Goal: Transaction & Acquisition: Purchase product/service

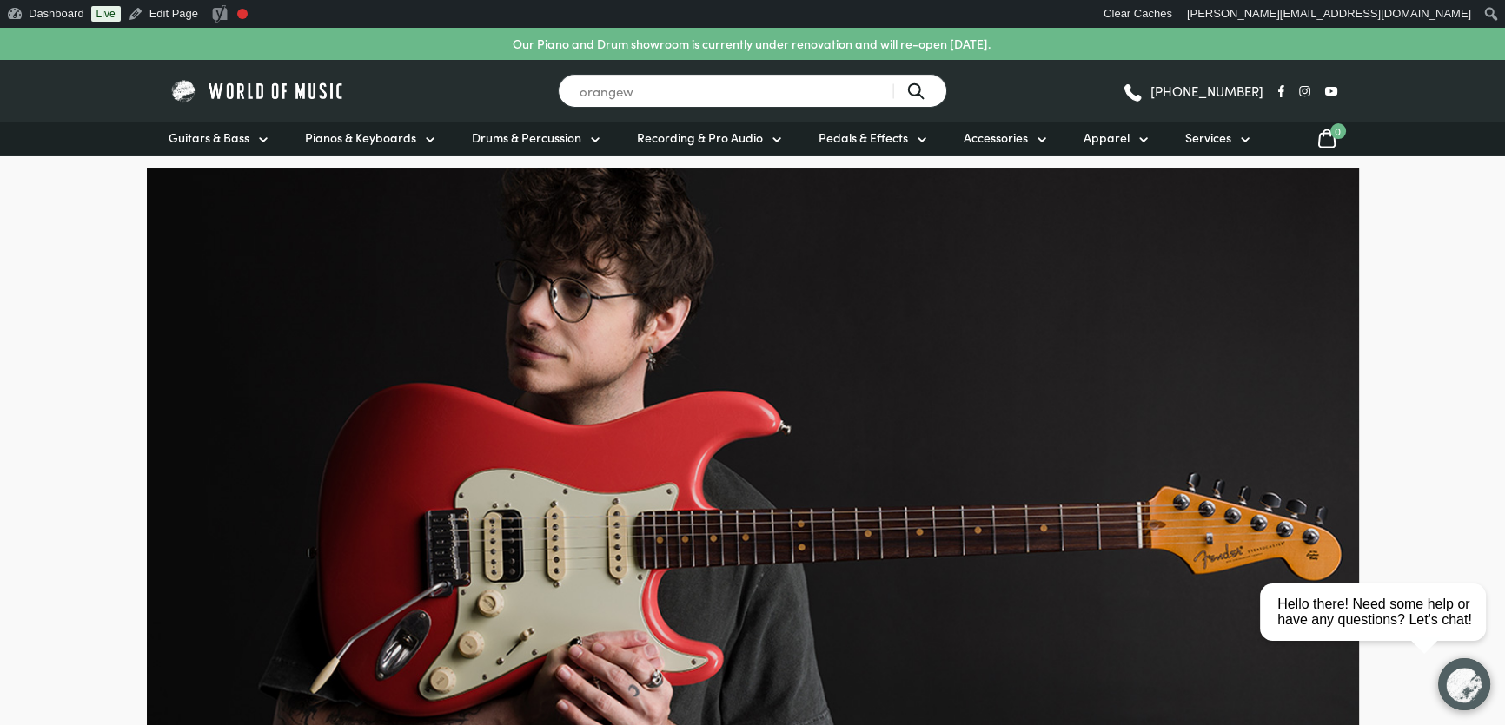
type input "orangew"
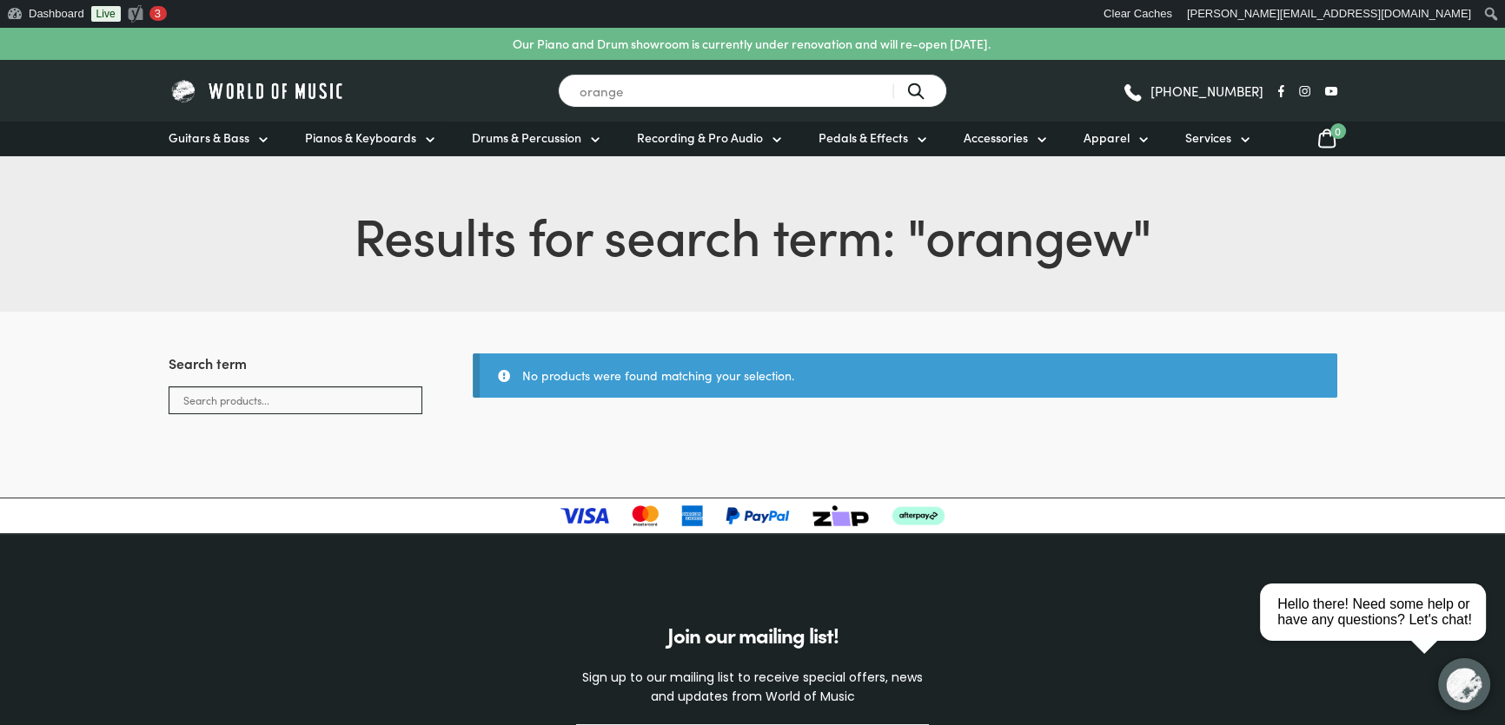
type input "orange"
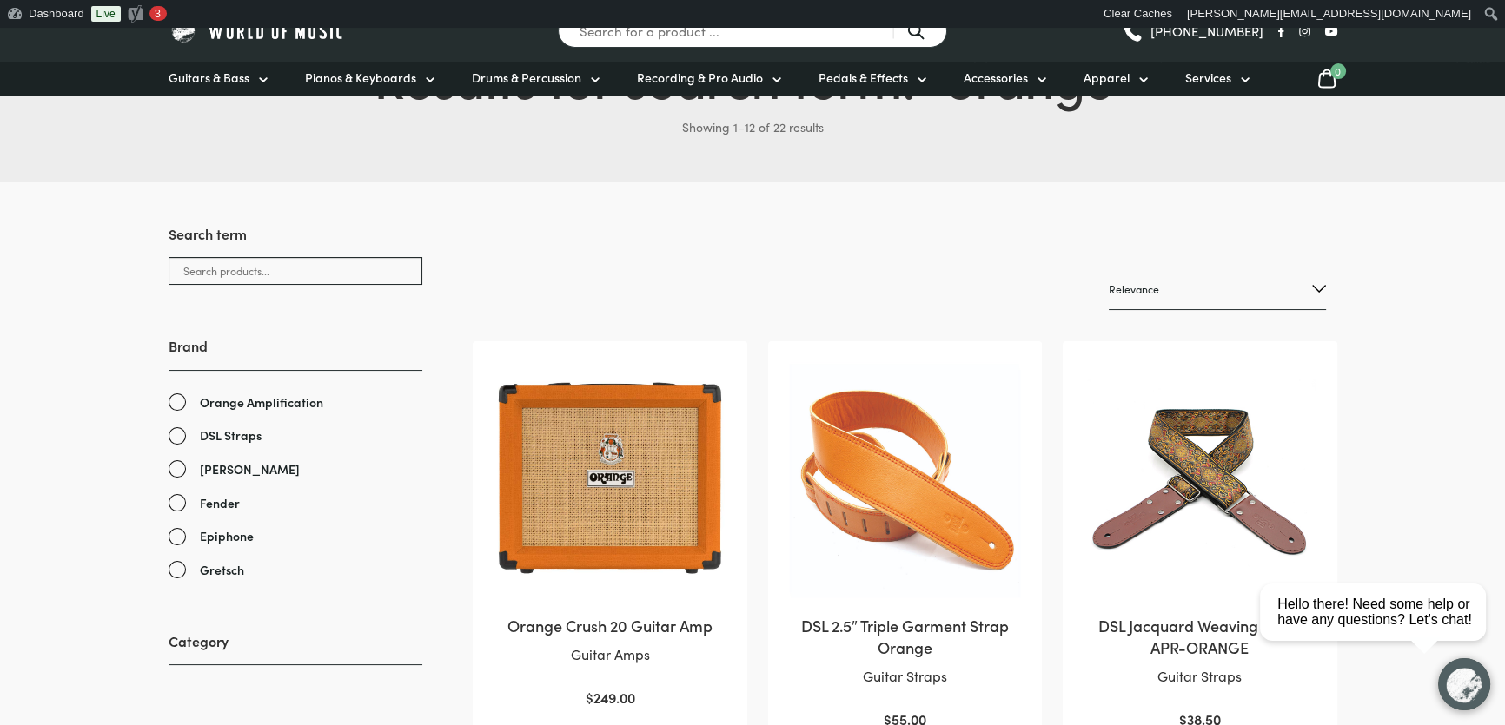
click at [566, 488] on img at bounding box center [609, 478] width 239 height 239
